Goal: Task Accomplishment & Management: Manage account settings

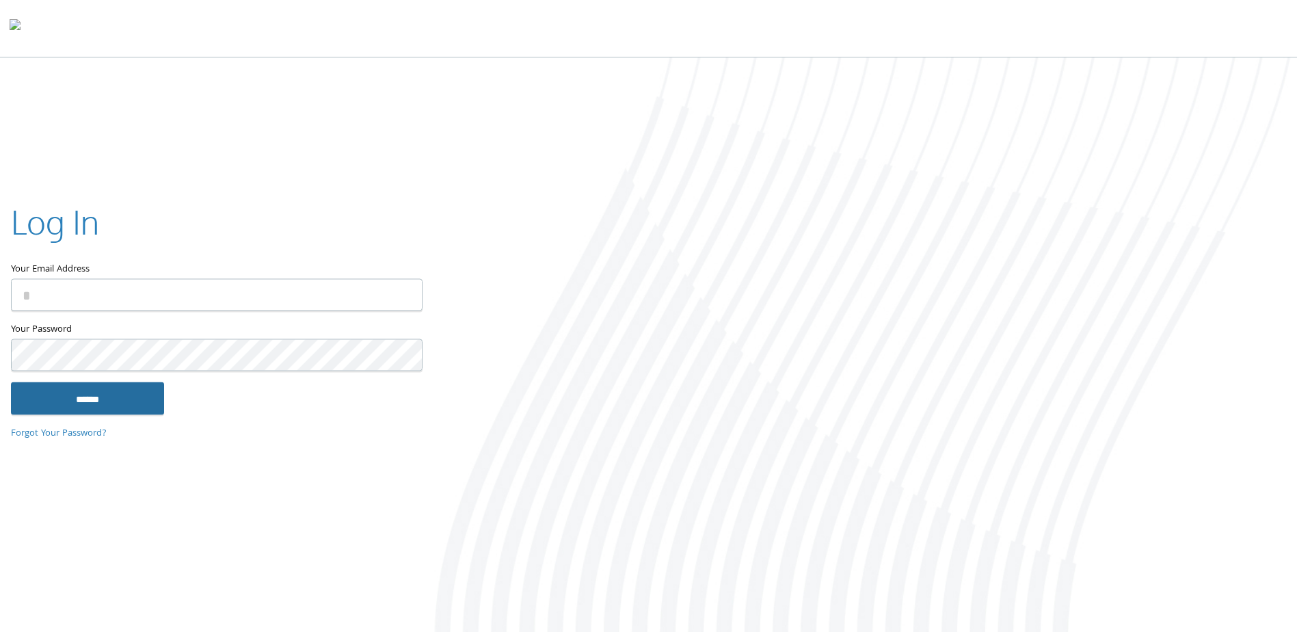
type input "**********"
click at [131, 410] on input "******" at bounding box center [87, 398] width 153 height 33
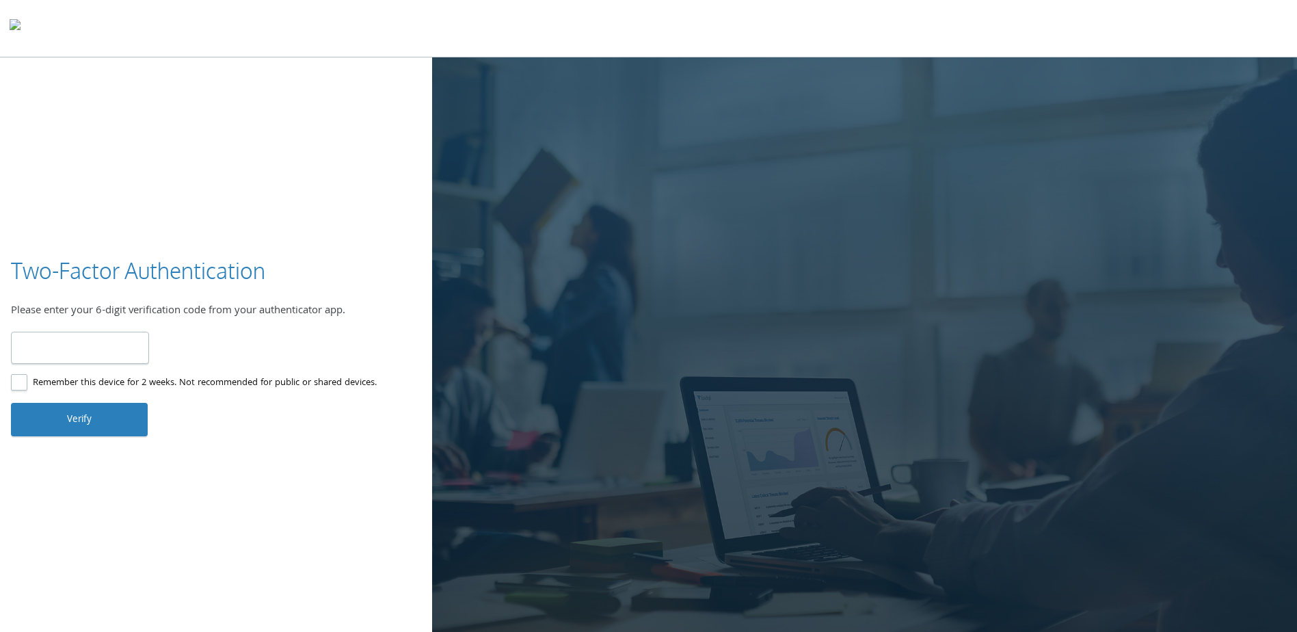
click at [105, 356] on input "number" at bounding box center [80, 348] width 138 height 32
type input "******"
